Goal: Obtain resource: Download file/media

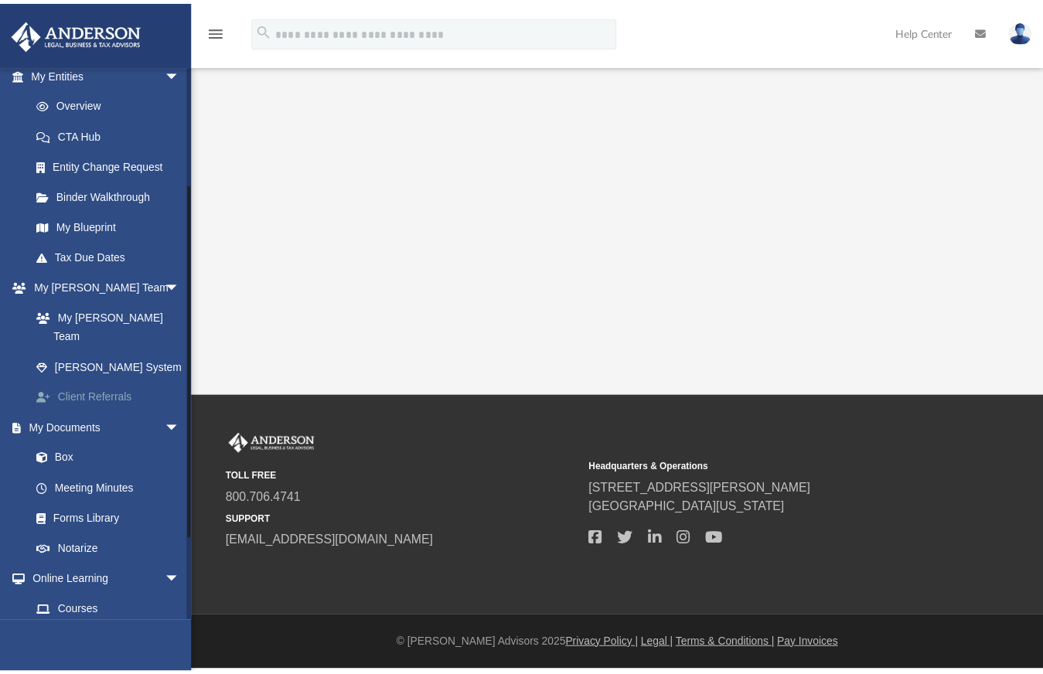
scroll to position [232, 0]
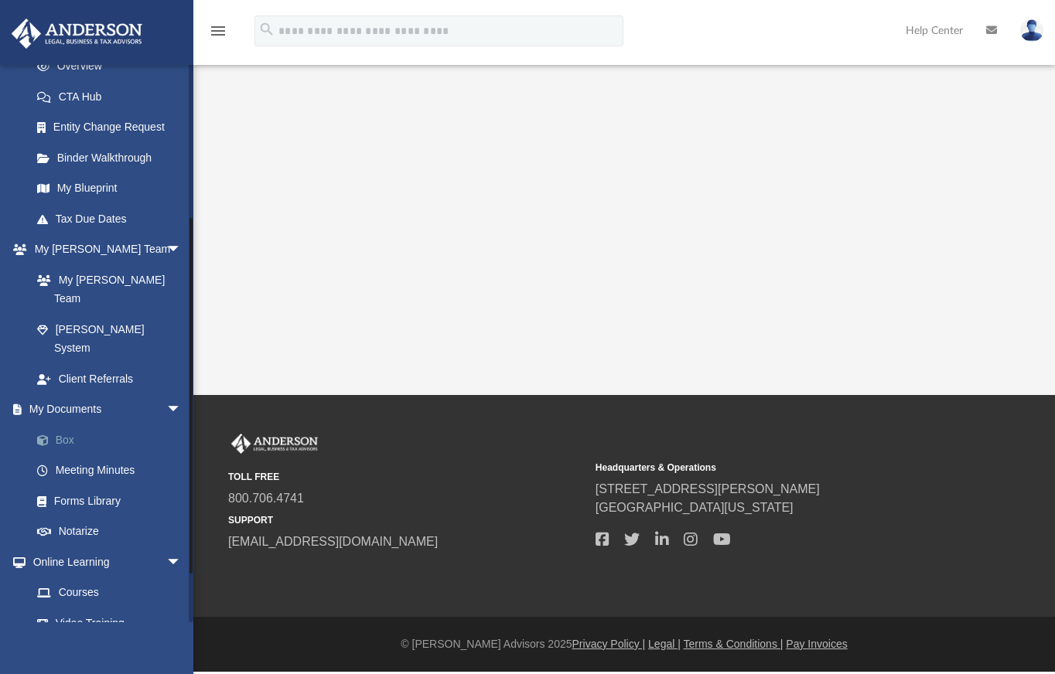
click at [85, 425] on link "Box" at bounding box center [113, 440] width 183 height 31
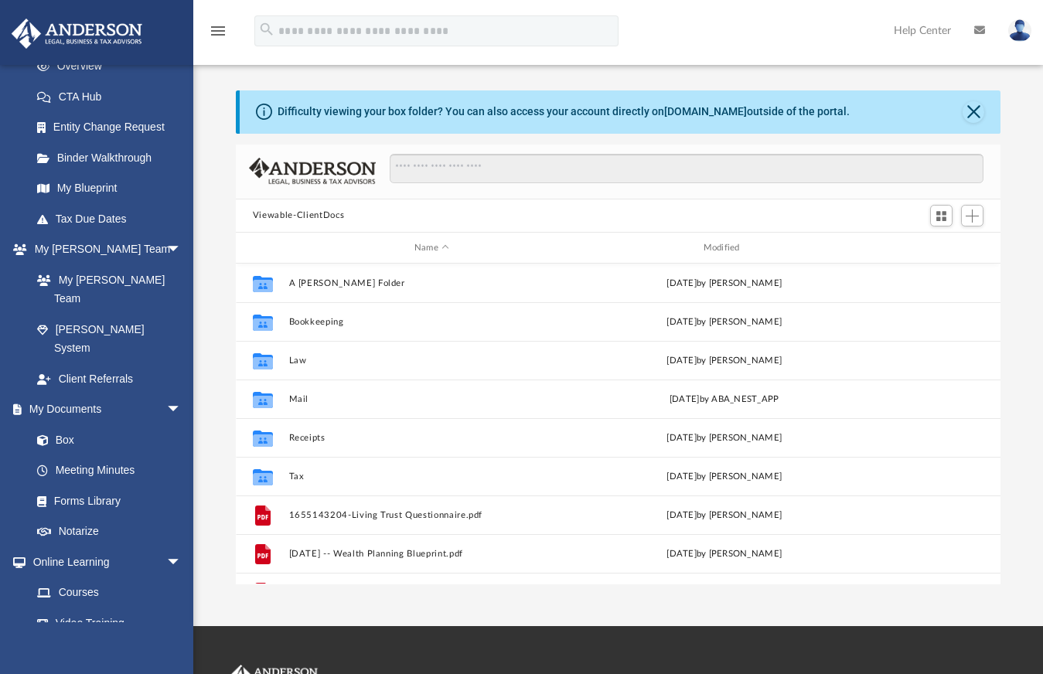
scroll to position [340, 753]
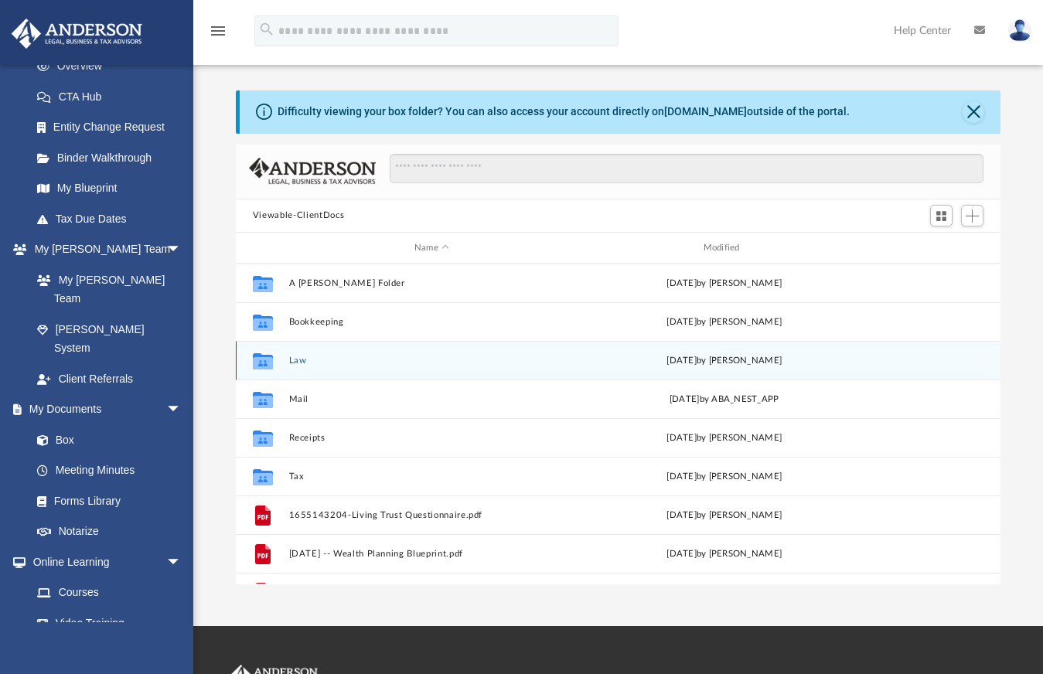
click at [280, 360] on div "Collaborated Folder" at bounding box center [263, 361] width 39 height 25
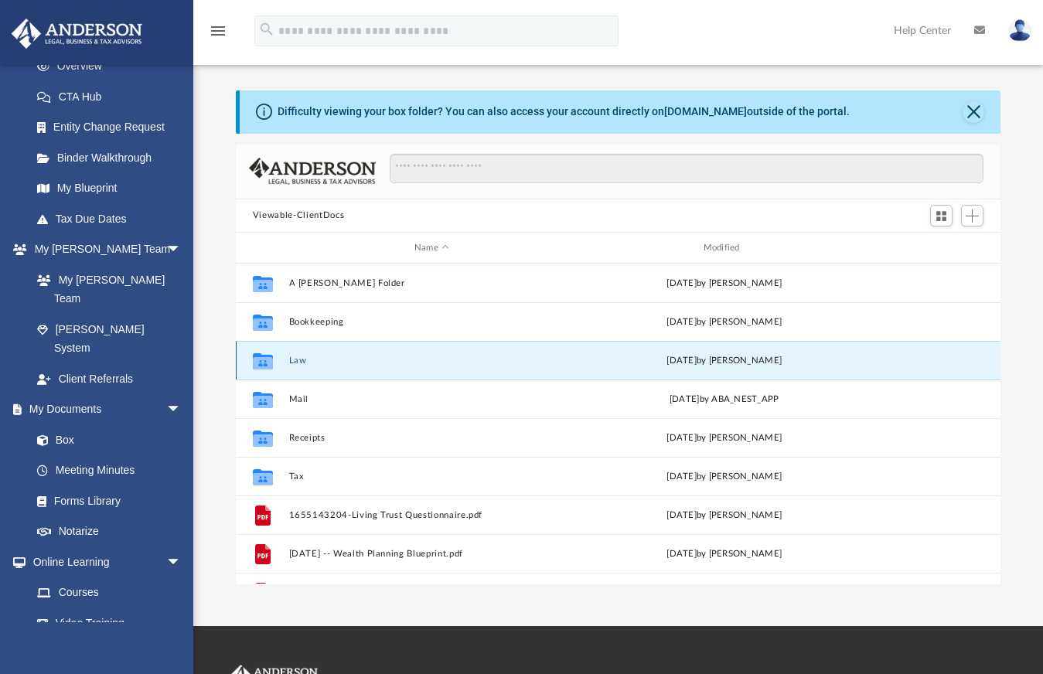
click at [295, 363] on button "Law" at bounding box center [431, 361] width 286 height 10
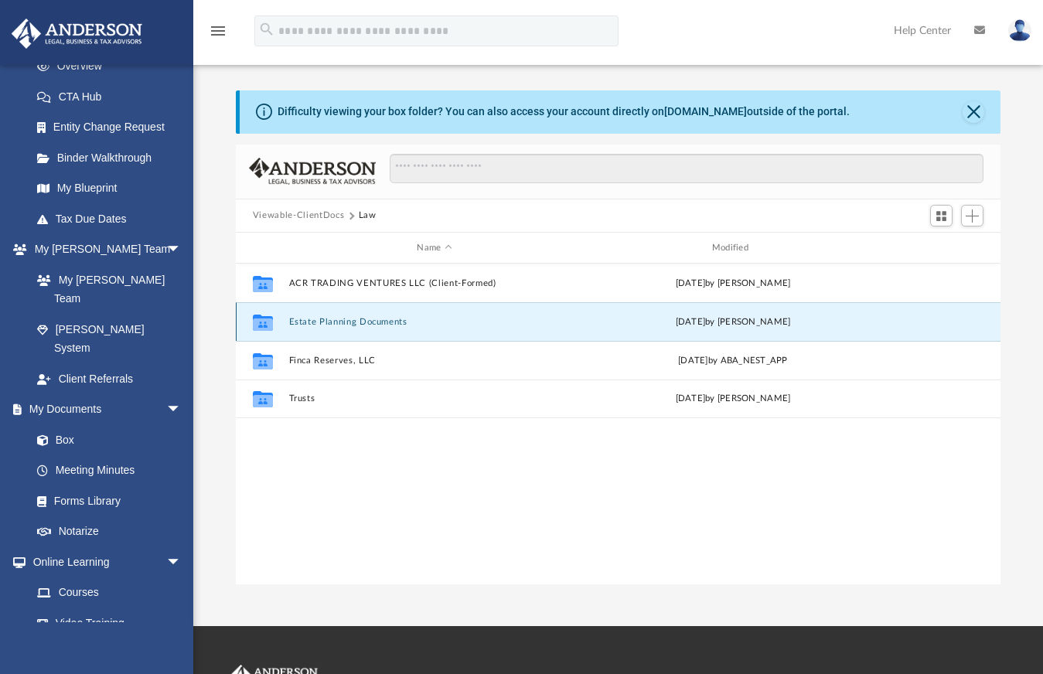
click at [323, 324] on button "Estate Planning Documents" at bounding box center [434, 322] width 292 height 10
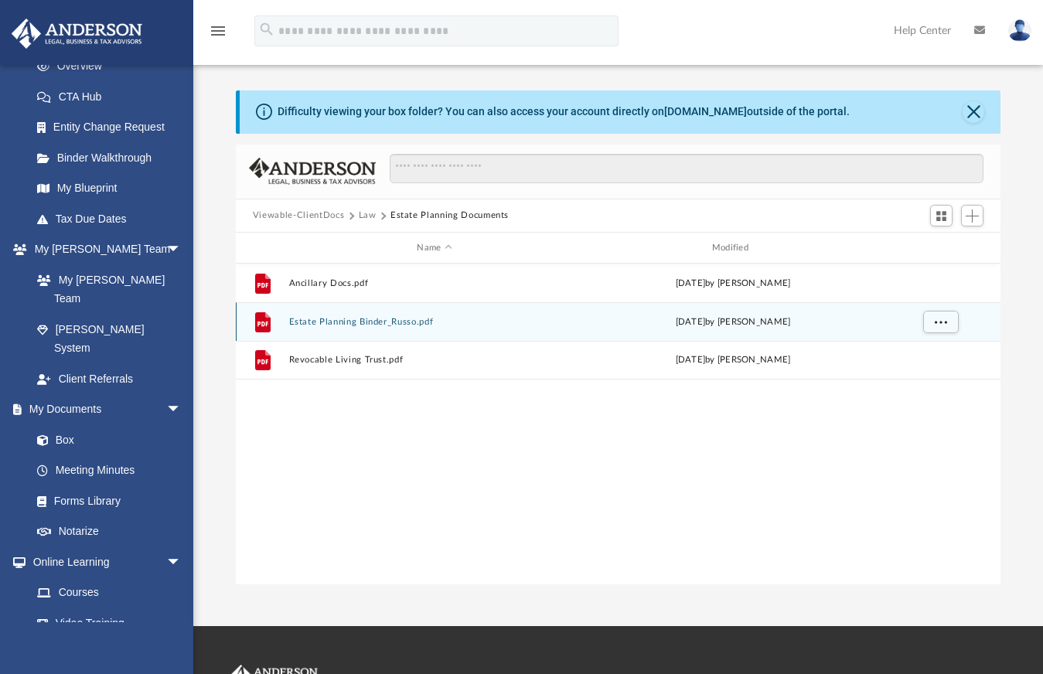
click at [350, 326] on button "Estate Planning Binder_Russo.pdf" at bounding box center [434, 322] width 292 height 10
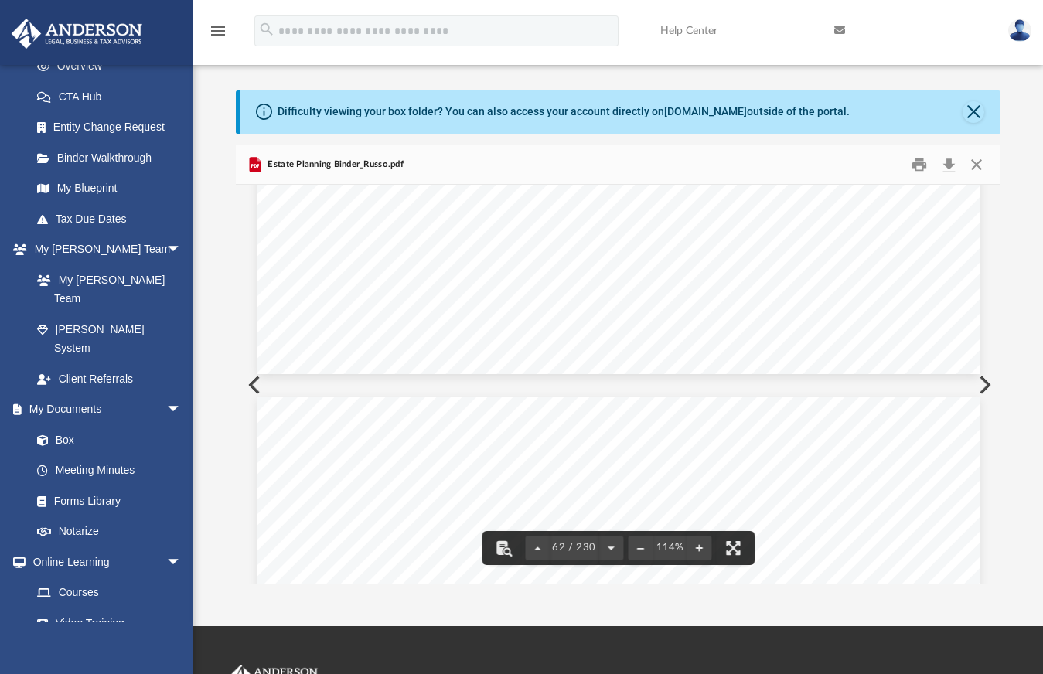
scroll to position [59195, 0]
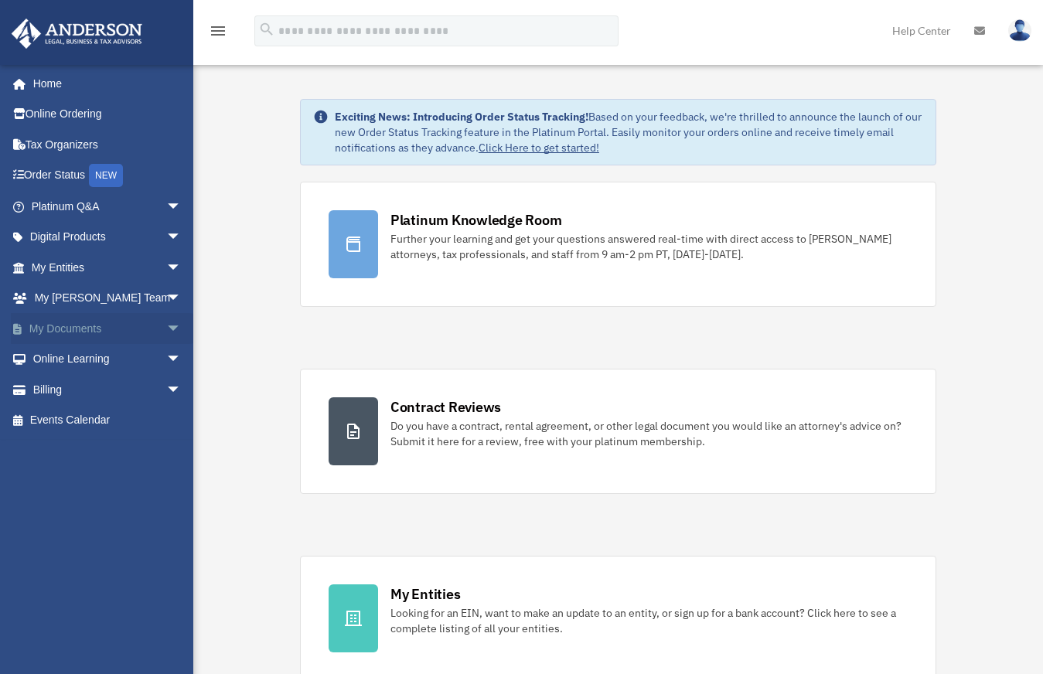
click at [81, 325] on link "My Documents arrow_drop_down" at bounding box center [108, 328] width 194 height 31
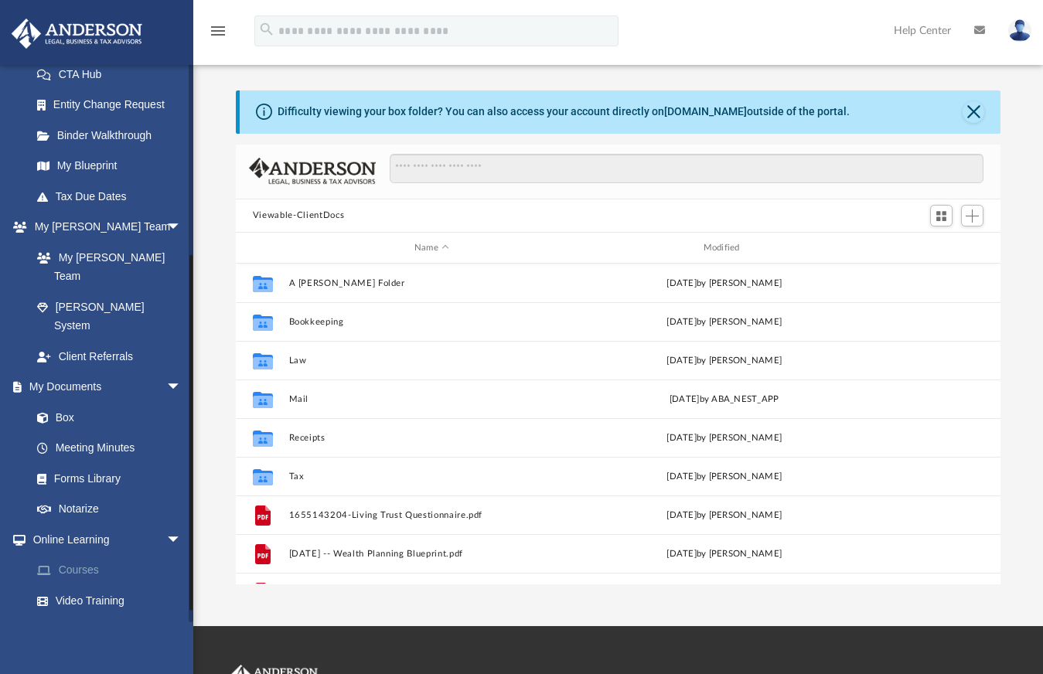
scroll to position [305, 0]
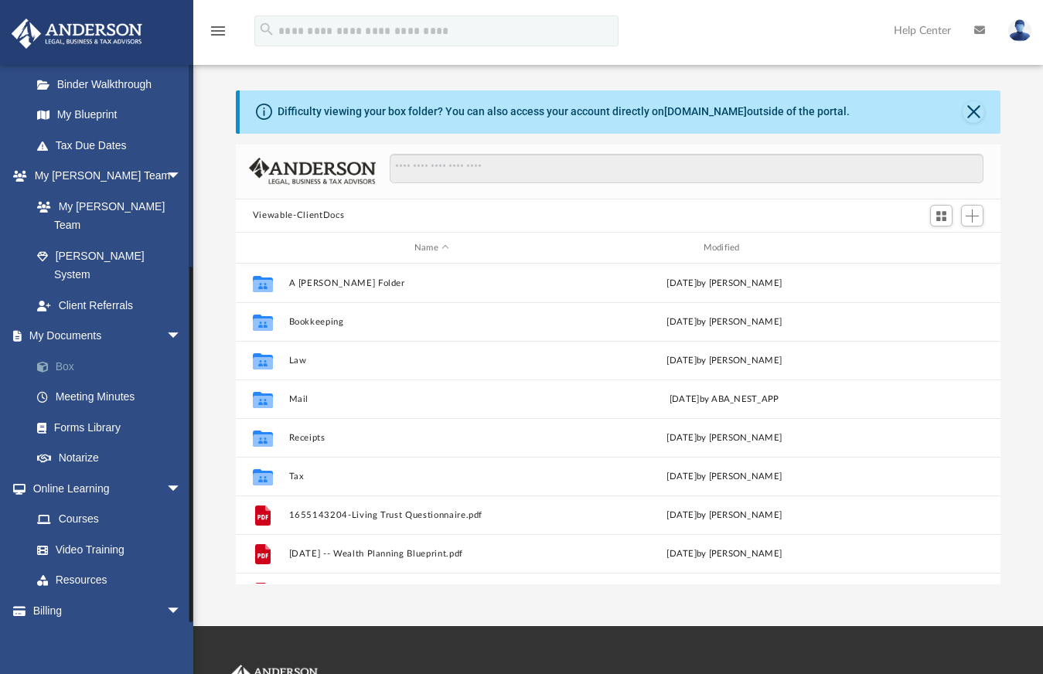
click at [63, 351] on link "Box" at bounding box center [113, 366] width 183 height 31
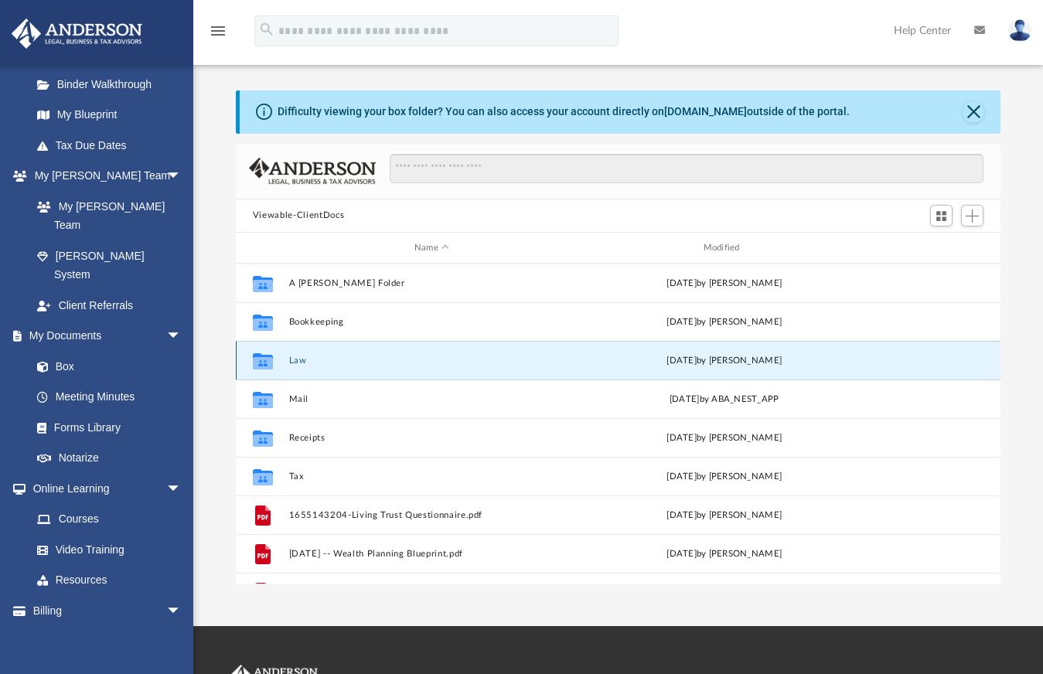
click at [290, 363] on button "Law" at bounding box center [431, 361] width 286 height 10
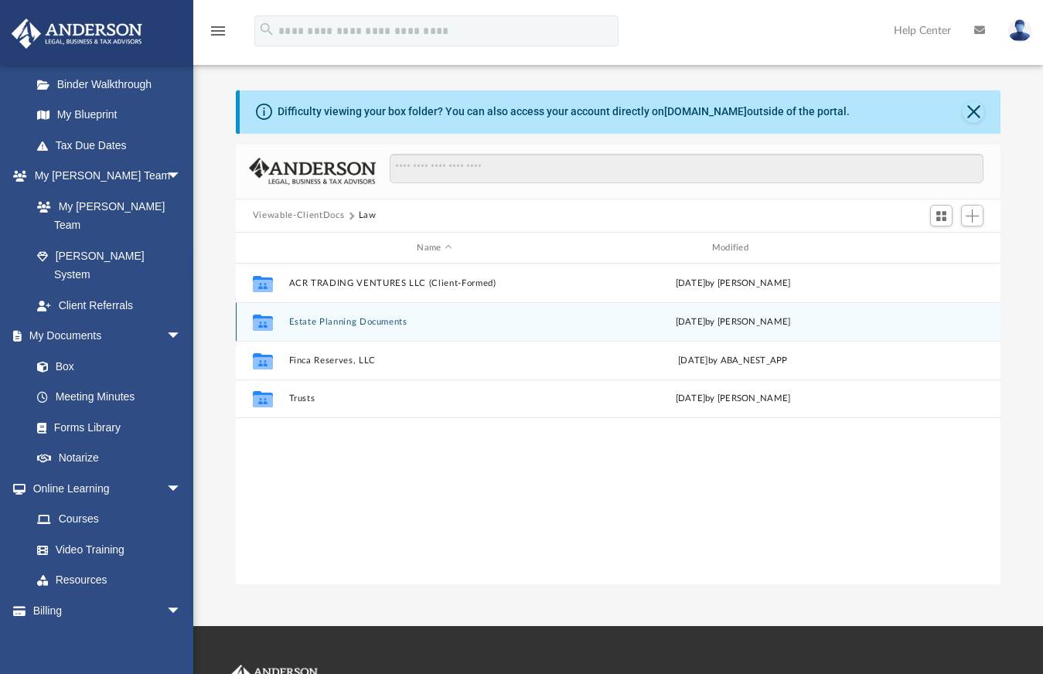
click at [377, 326] on button "Estate Planning Documents" at bounding box center [434, 322] width 292 height 10
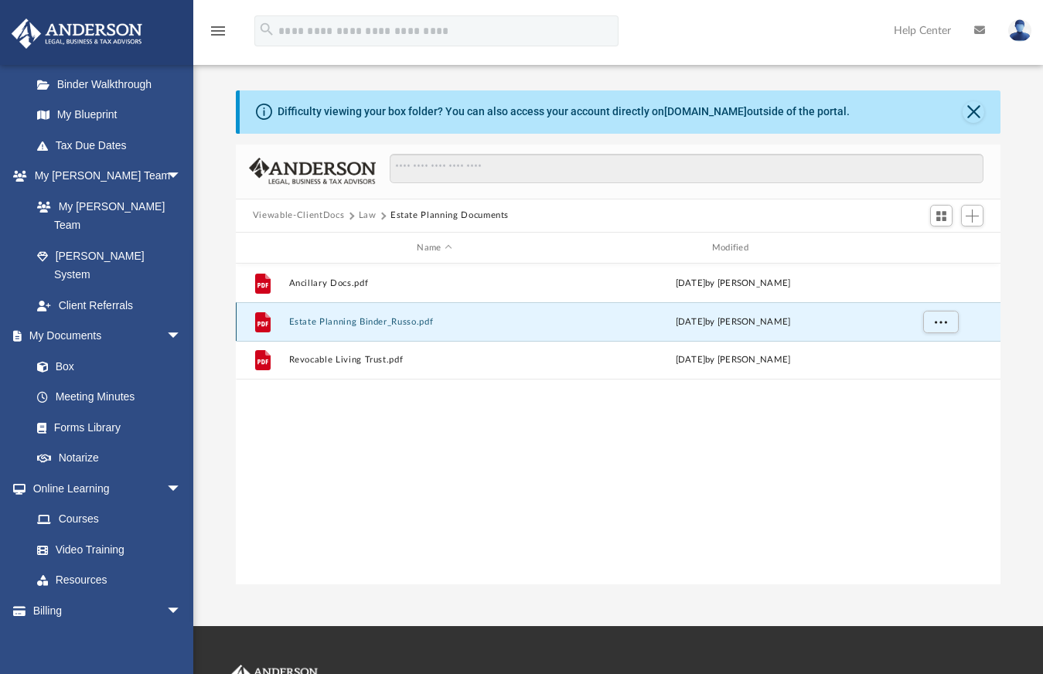
click at [393, 321] on button "Estate Planning Binder_Russo.pdf" at bounding box center [434, 322] width 292 height 10
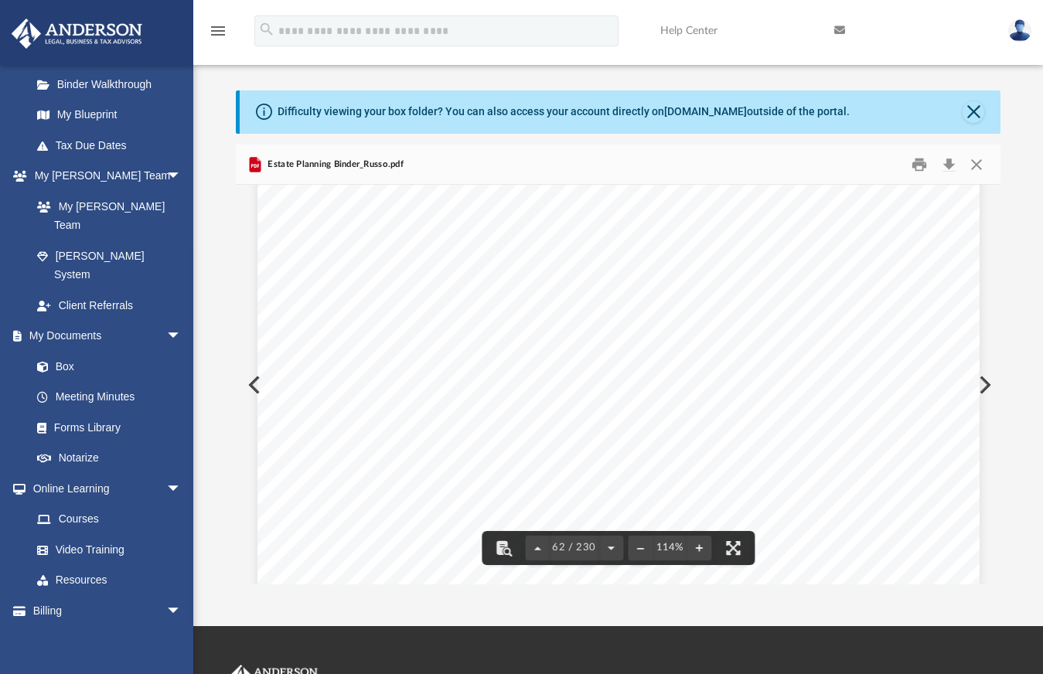
scroll to position [58589, 0]
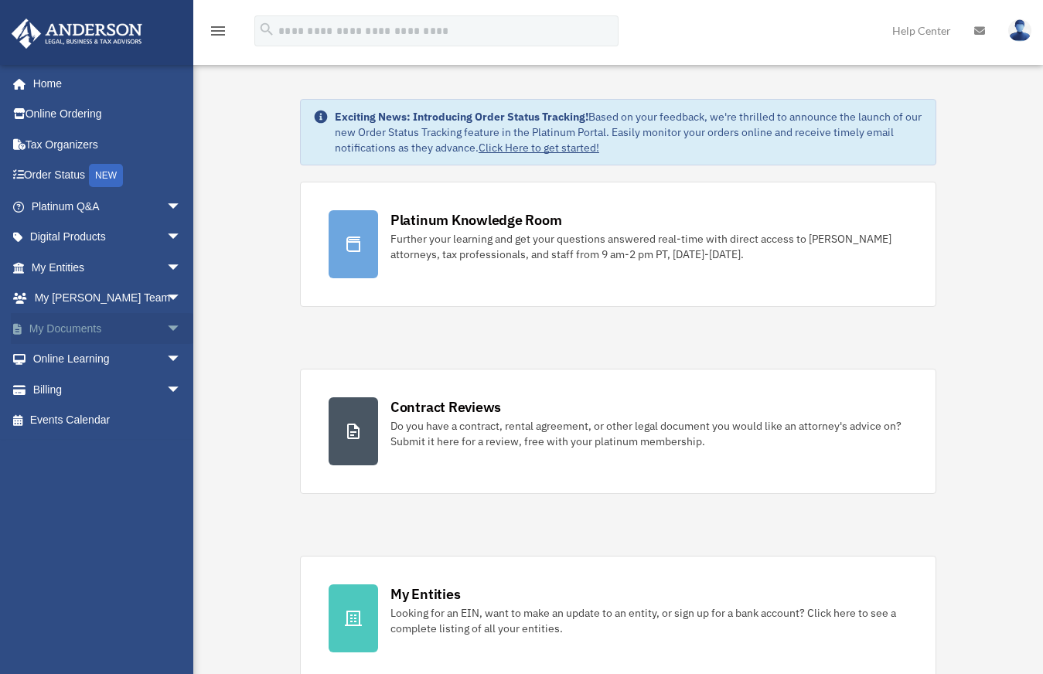
click at [109, 330] on link "My Documents arrow_drop_down" at bounding box center [108, 328] width 194 height 31
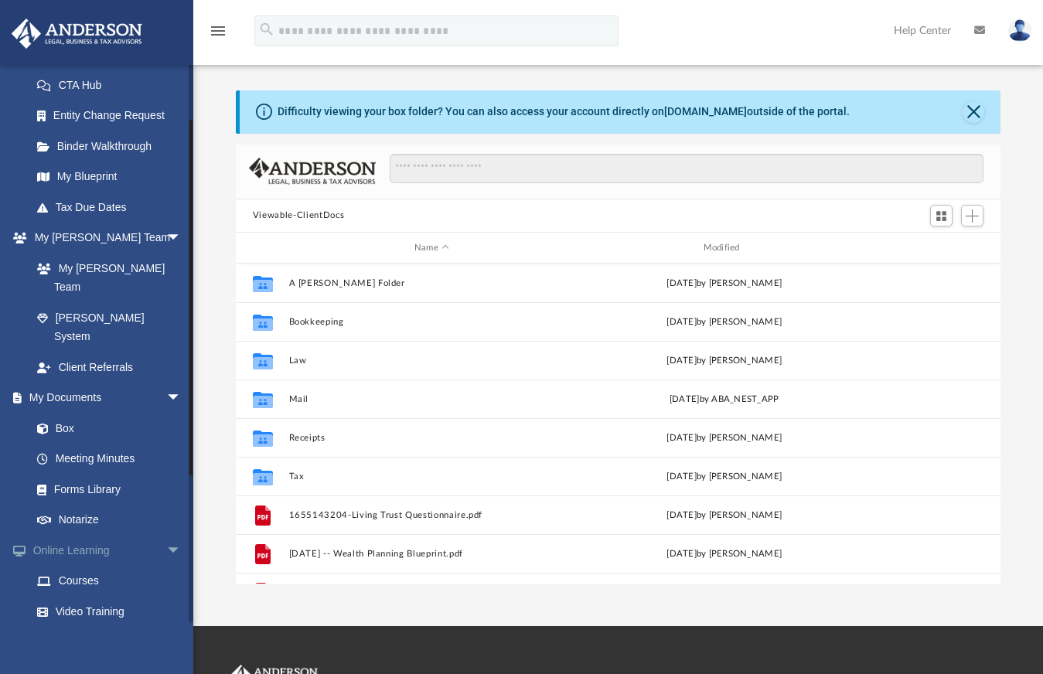
scroll to position [305, 0]
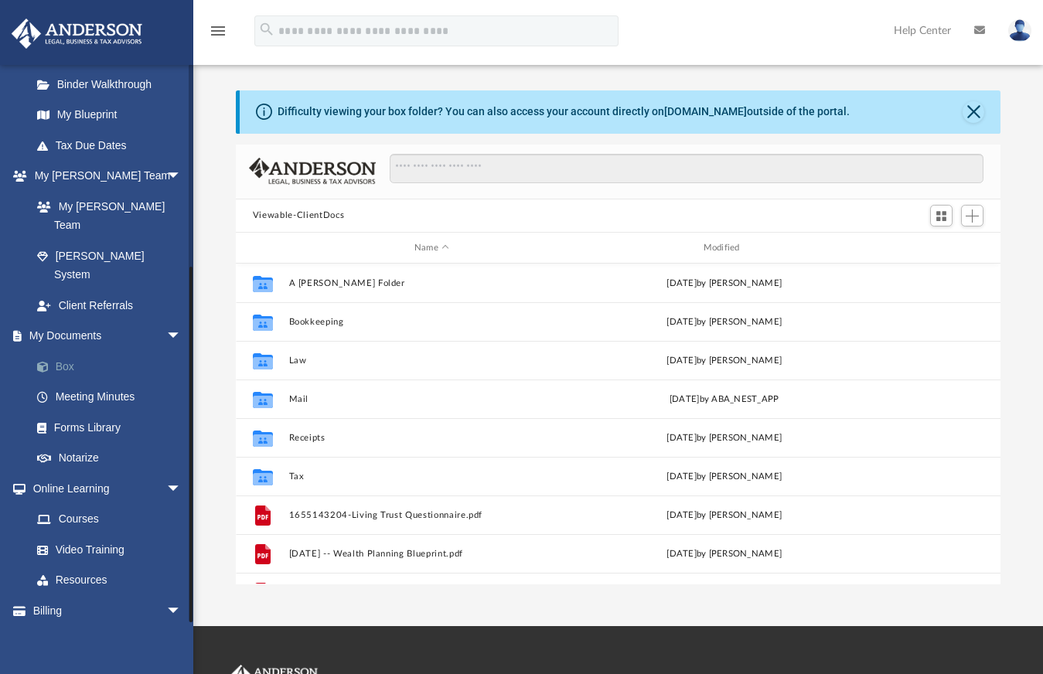
click at [62, 351] on link "Box" at bounding box center [113, 366] width 183 height 31
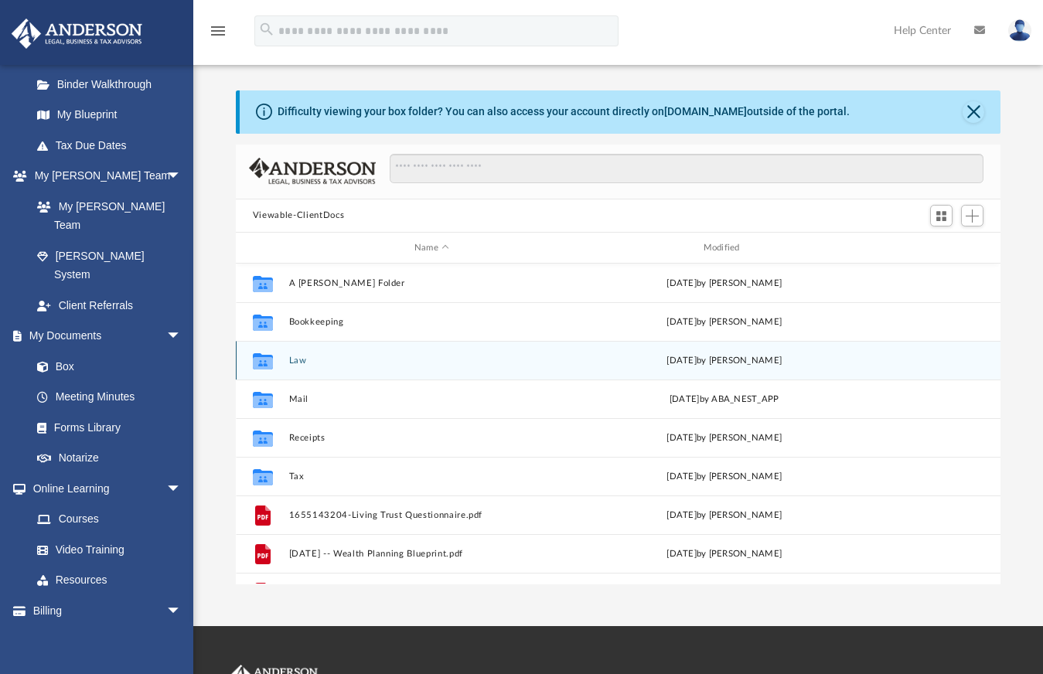
click at [305, 353] on div "Collaborated Folder Law [DATE] by [PERSON_NAME]" at bounding box center [618, 360] width 765 height 39
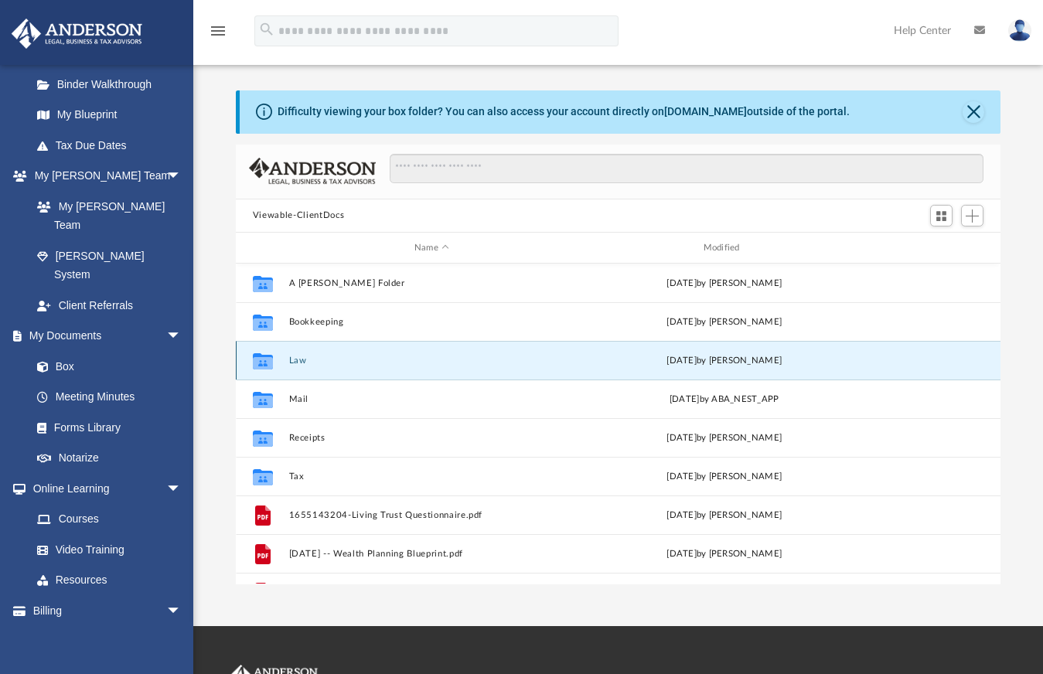
click at [295, 360] on button "Law" at bounding box center [431, 361] width 286 height 10
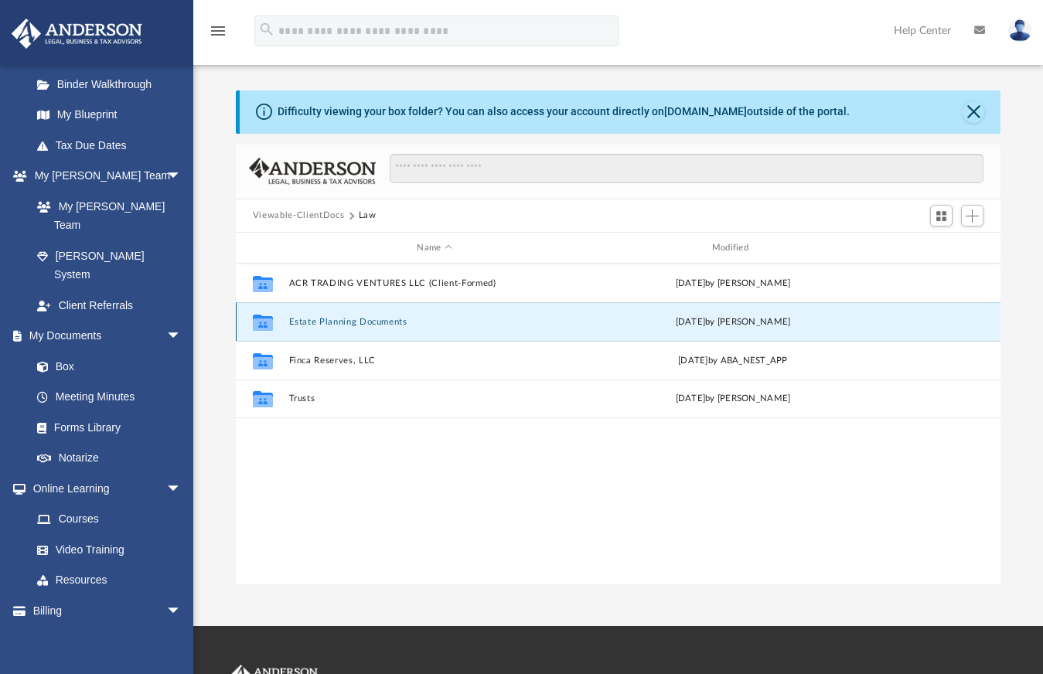
click at [388, 321] on button "Estate Planning Documents" at bounding box center [434, 322] width 292 height 10
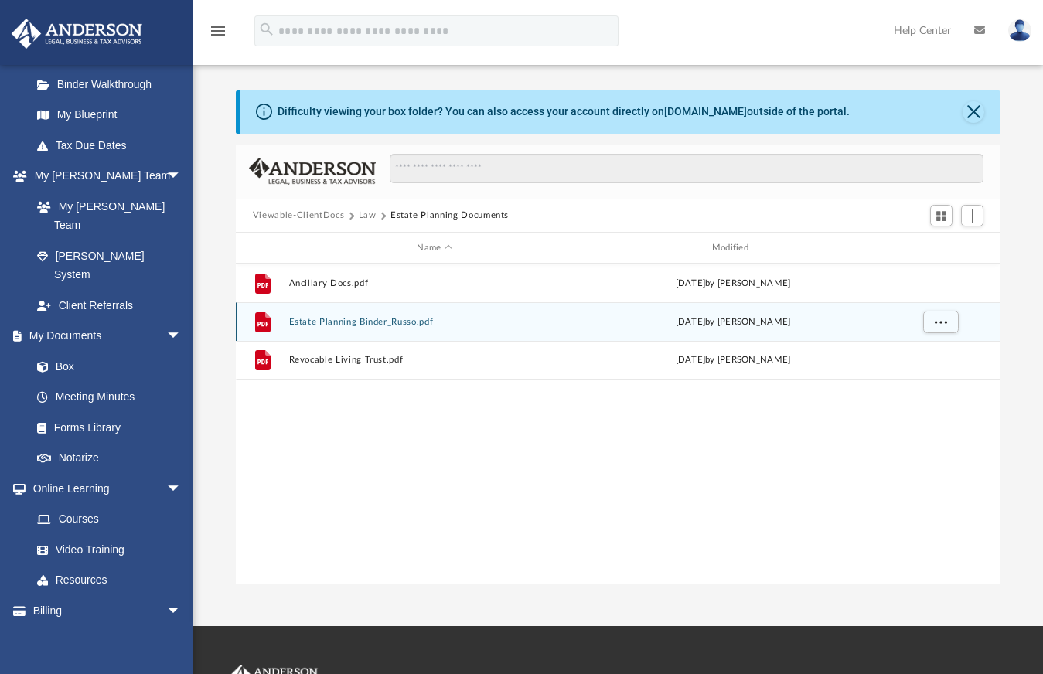
click at [380, 318] on button "Estate Planning Binder_Russo.pdf" at bounding box center [434, 322] width 292 height 10
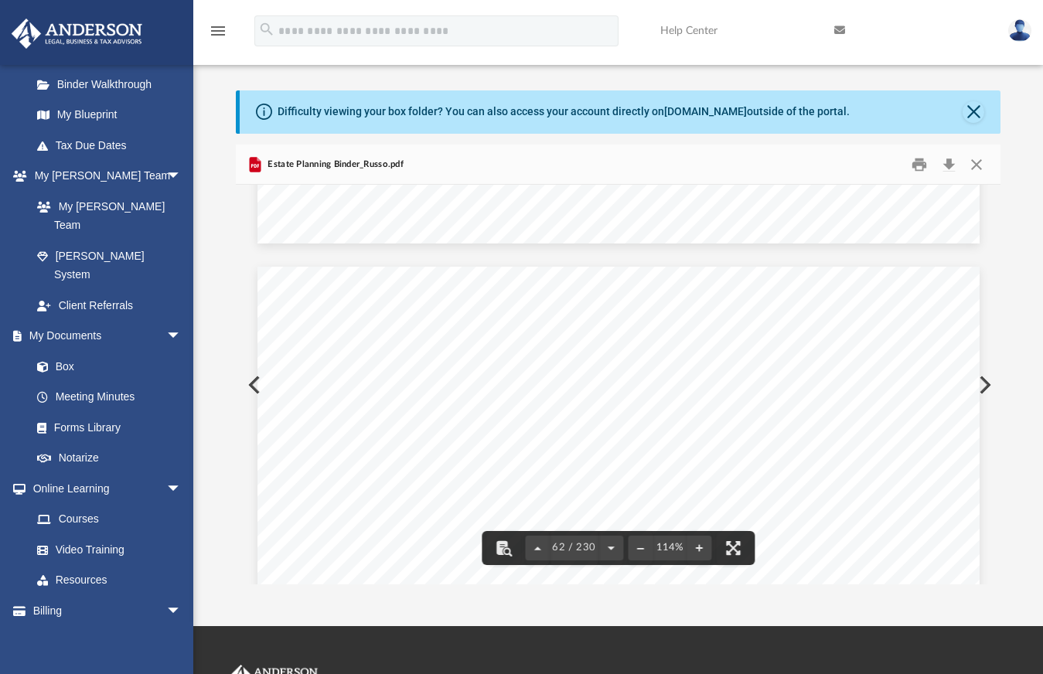
scroll to position [58357, 0]
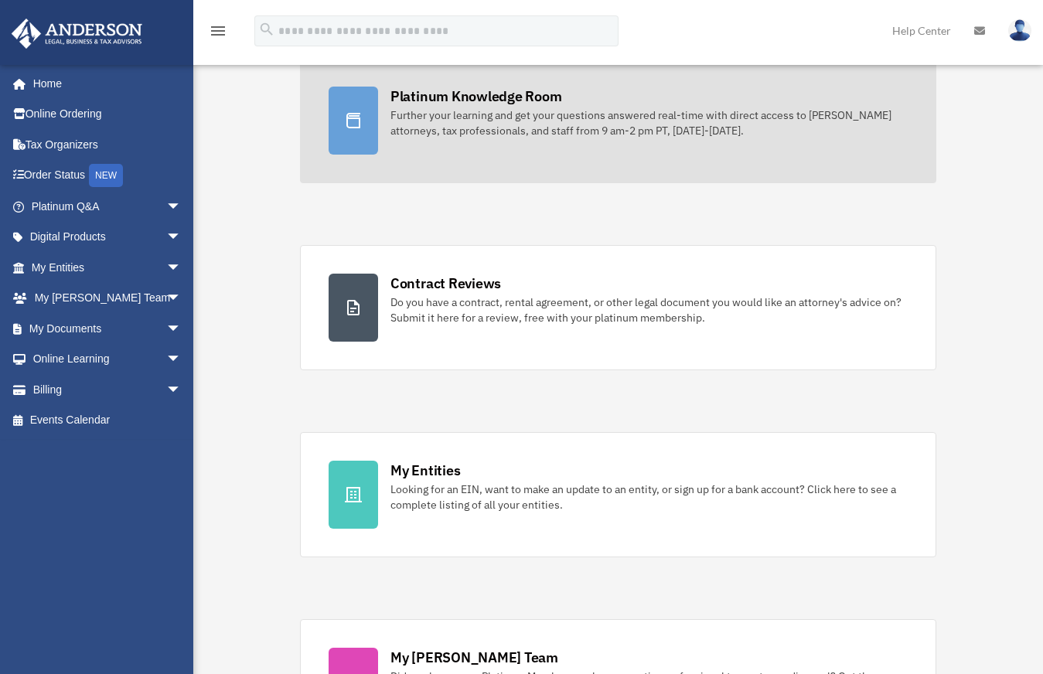
scroll to position [155, 0]
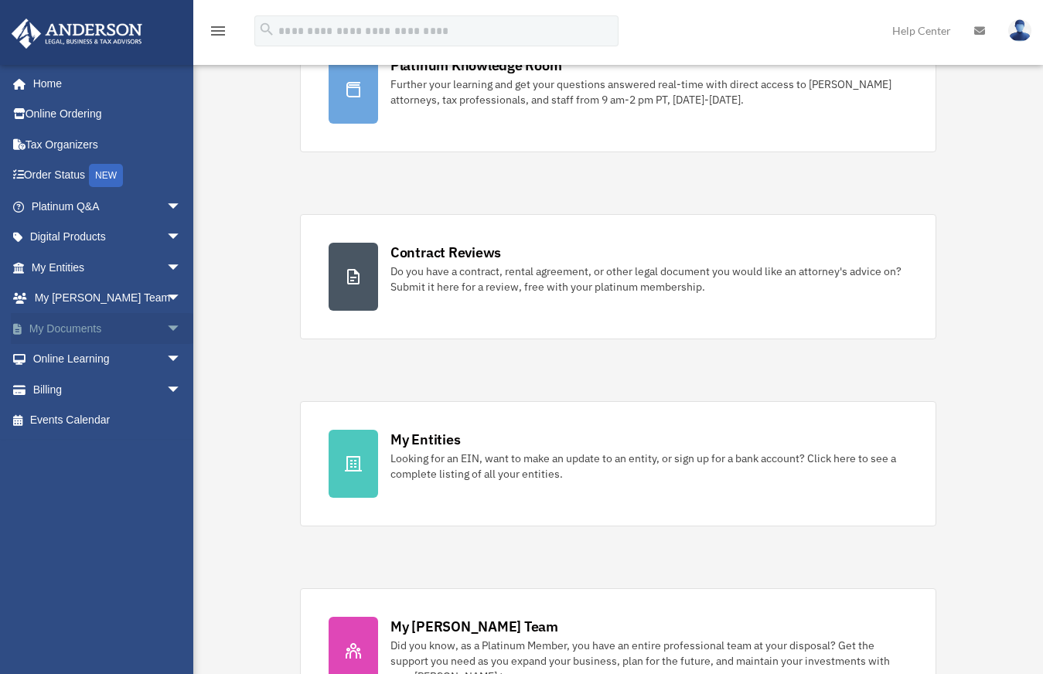
click at [121, 329] on link "My Documents arrow_drop_down" at bounding box center [108, 328] width 194 height 31
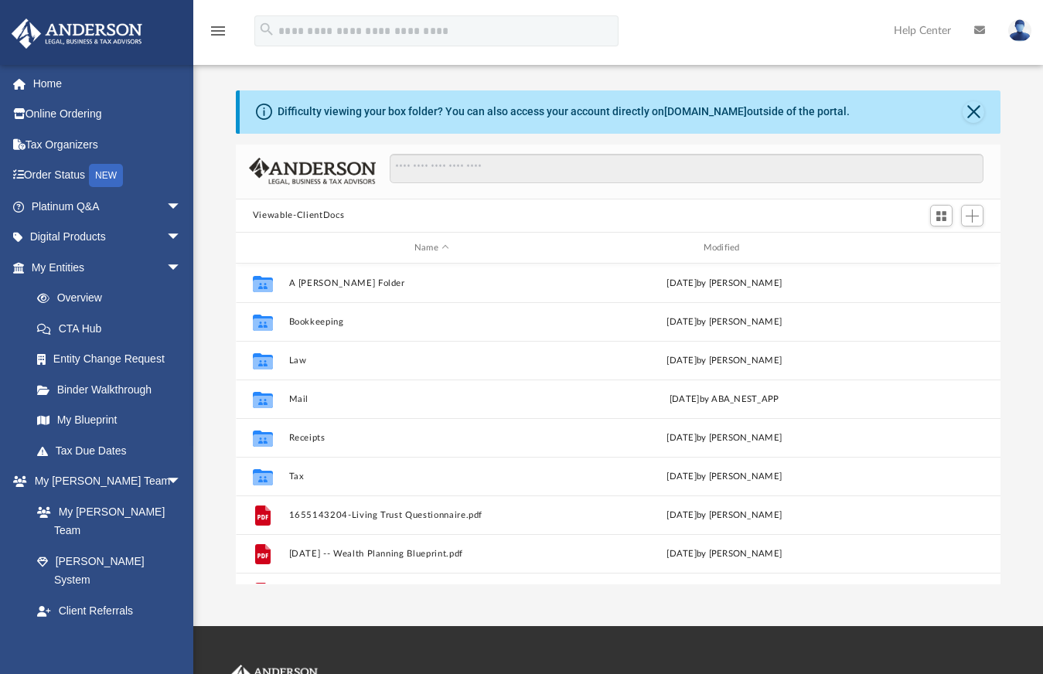
scroll to position [340, 753]
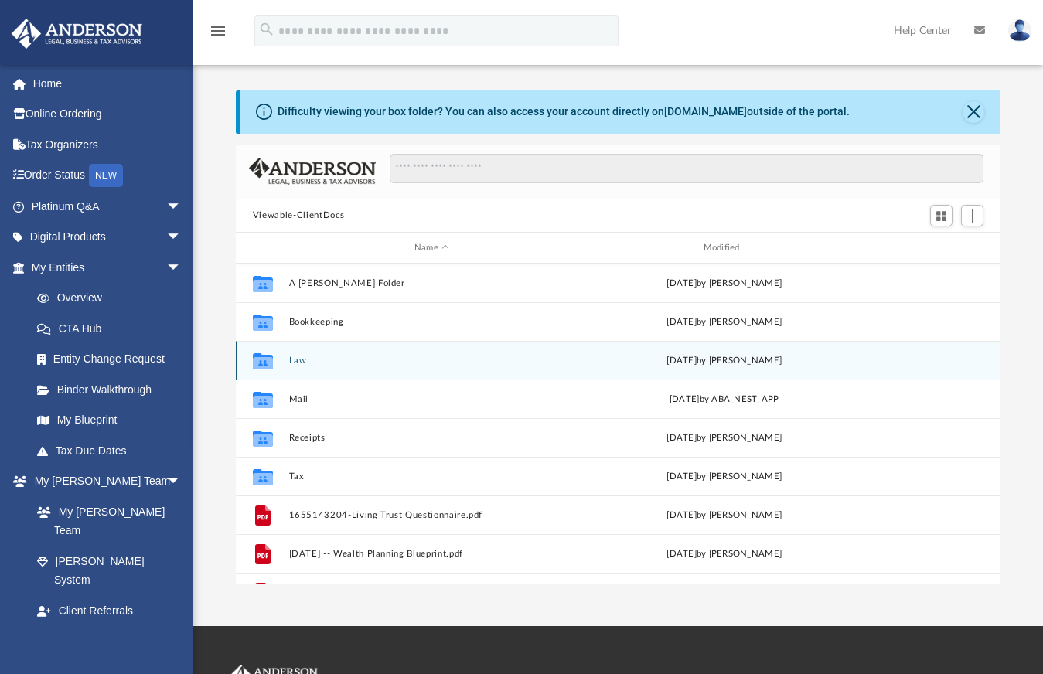
click at [296, 367] on div "Collaborated Folder Law Mon Jul 21 2025 by Fe Fernandez" at bounding box center [618, 360] width 765 height 39
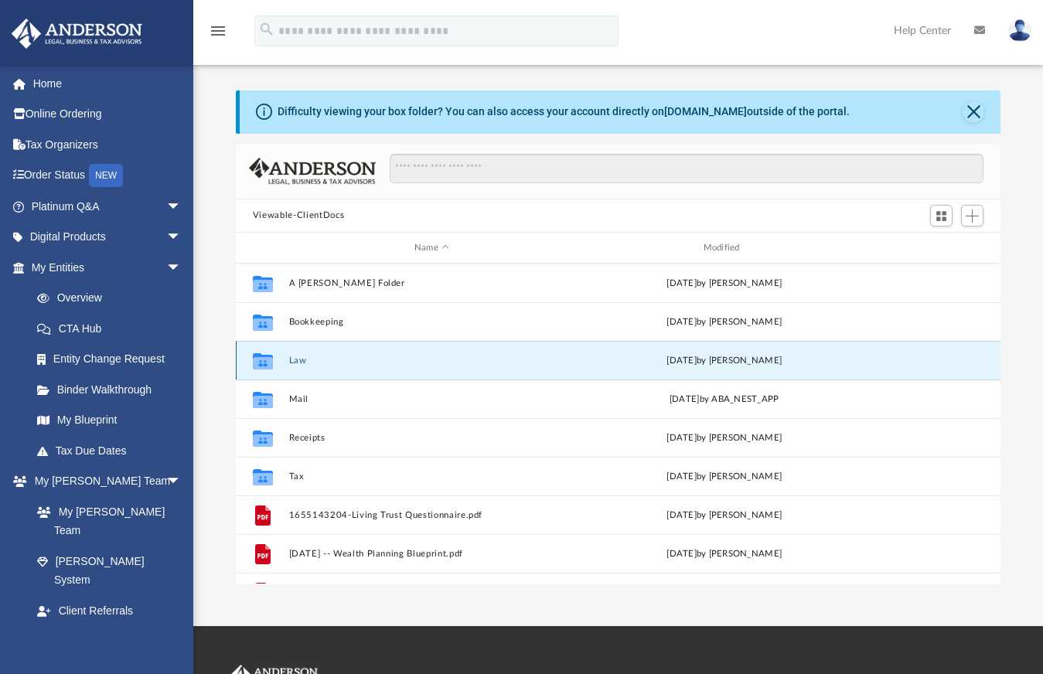
click at [291, 358] on button "Law" at bounding box center [431, 361] width 286 height 10
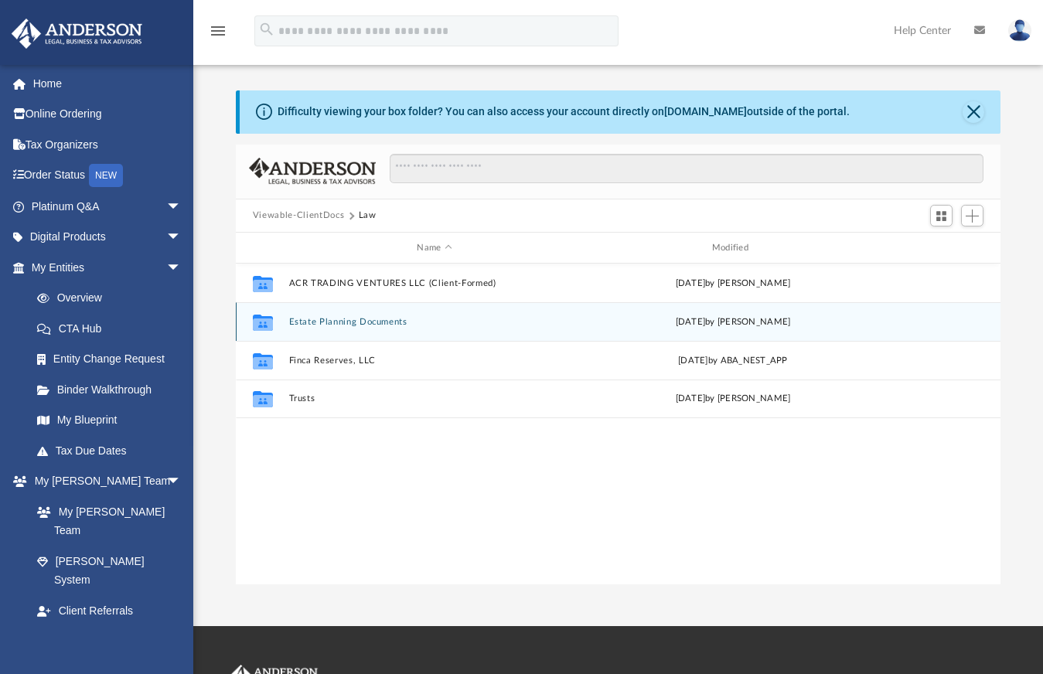
click at [360, 316] on div "Collaborated Folder Estate Planning Documents Mon Jul 14 2025 by Tamara Halse" at bounding box center [618, 321] width 765 height 39
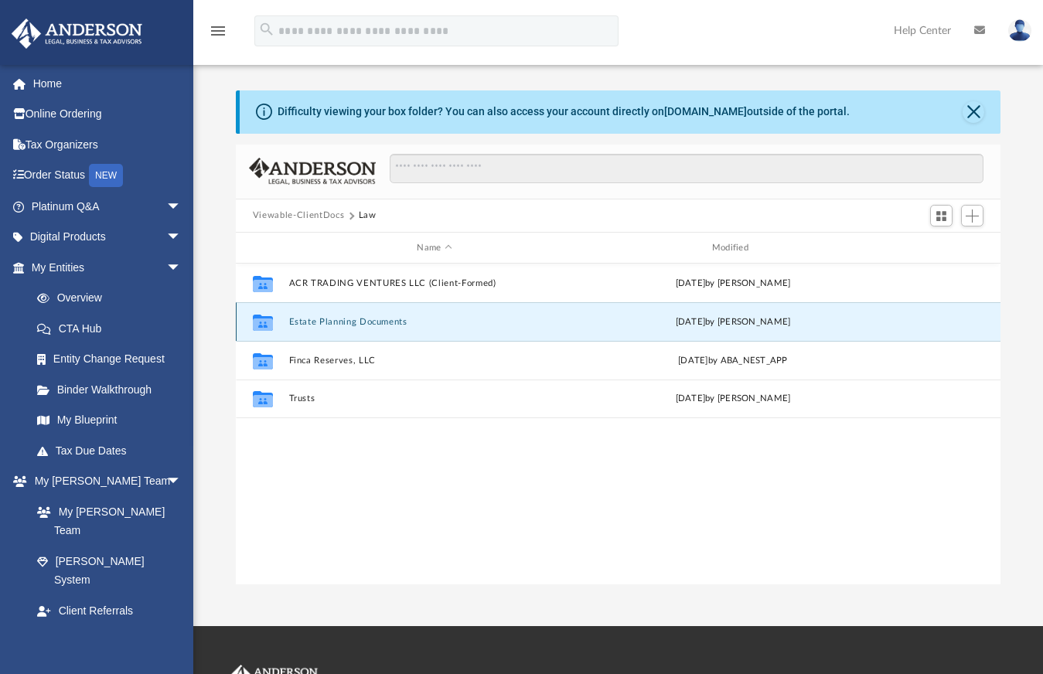
click at [367, 322] on button "Estate Planning Documents" at bounding box center [434, 322] width 292 height 10
